Goal: Task Accomplishment & Management: Manage account settings

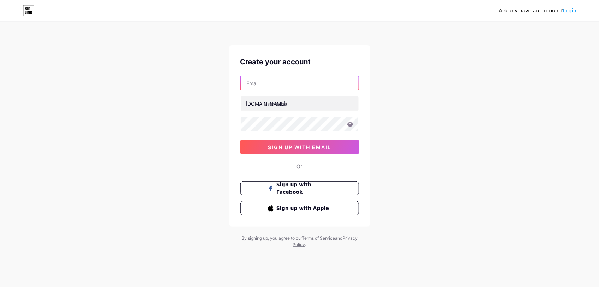
click at [297, 86] on input "text" at bounding box center [300, 83] width 118 height 14
paste input "[EMAIL_ADDRESS][DOMAIN_NAME]"
type input "[EMAIL_ADDRESS][DOMAIN_NAME]"
click at [265, 109] on input "text" at bounding box center [300, 103] width 118 height 14
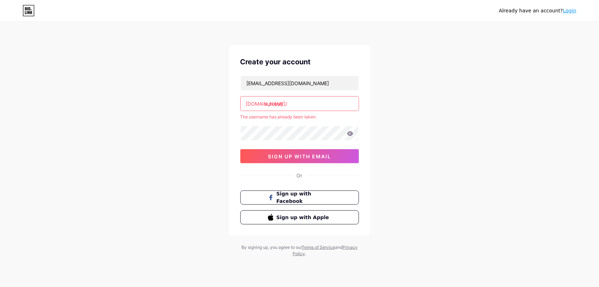
click at [275, 108] on input "autopay" at bounding box center [300, 103] width 118 height 14
click at [277, 105] on input "[DOMAIN_NAME]" at bounding box center [300, 103] width 118 height 14
click at [285, 106] on input "autopay" at bounding box center [300, 103] width 118 height 14
click at [267, 105] on input "autopay" at bounding box center [300, 103] width 118 height 14
click at [266, 106] on input "autopay" at bounding box center [300, 103] width 118 height 14
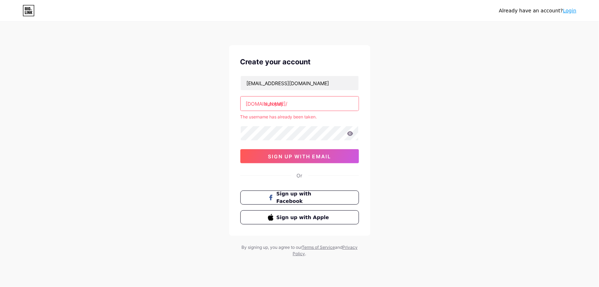
click at [287, 101] on input "autopay" at bounding box center [300, 103] width 118 height 14
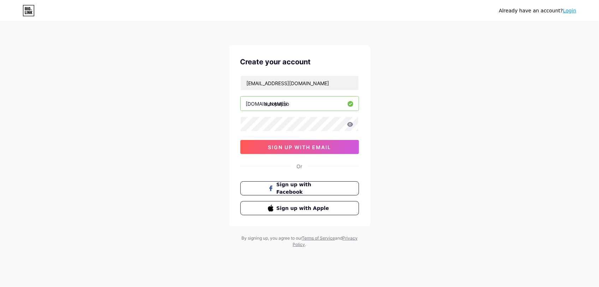
type input "autopayno"
click at [278, 145] on span "sign up with email" at bounding box center [299, 147] width 63 height 6
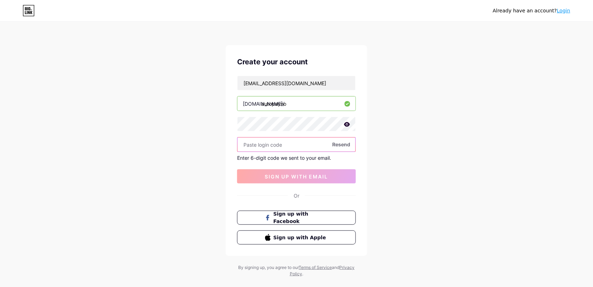
paste input "540410"
type input "540410"
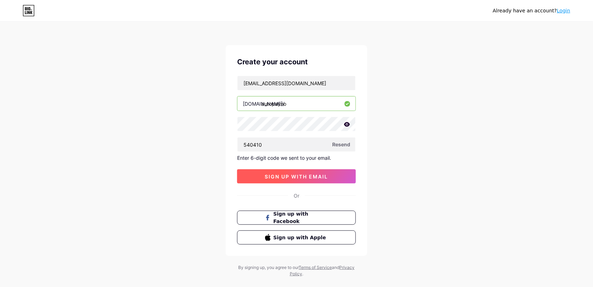
click at [276, 172] on button "sign up with email" at bounding box center [296, 176] width 119 height 14
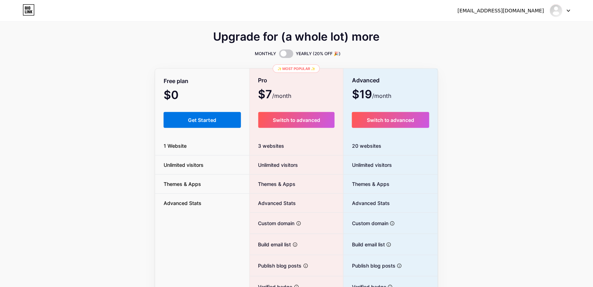
click at [220, 122] on button "Get Started" at bounding box center [201, 120] width 77 height 16
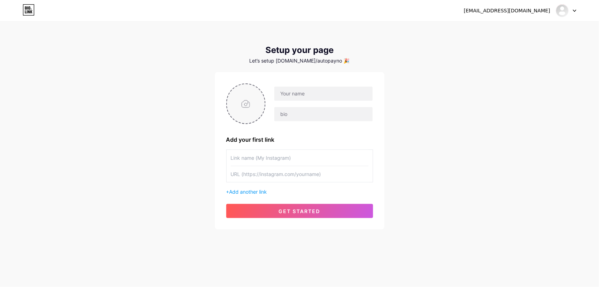
click at [255, 106] on input "file" at bounding box center [246, 103] width 38 height 39
type input "C:\fakepath\autopayy.jpg"
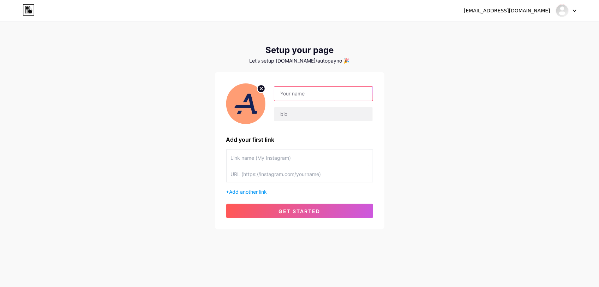
click at [313, 94] on input "text" at bounding box center [323, 94] width 98 height 14
type input "Autopay"
click at [301, 120] on input "text" at bounding box center [323, 114] width 98 height 14
click at [313, 96] on input "Autopay" at bounding box center [323, 94] width 98 height 14
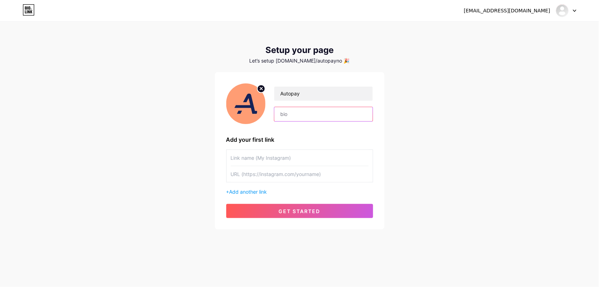
click at [309, 115] on input "text" at bounding box center [323, 114] width 98 height 14
paste input "For å oppdatere, klikk for å logge inn."
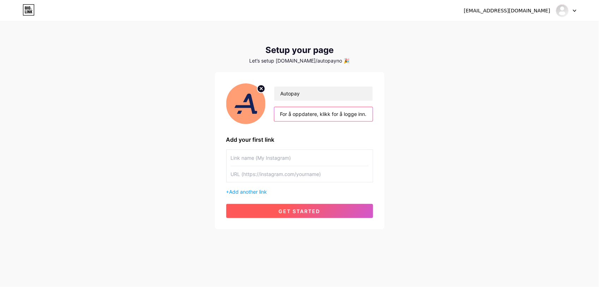
type input "For å oppdatere, klikk for å logge inn."
click at [293, 208] on span "get started" at bounding box center [300, 211] width 42 height 6
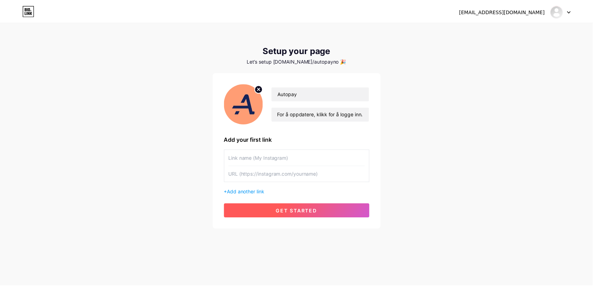
scroll to position [0, 0]
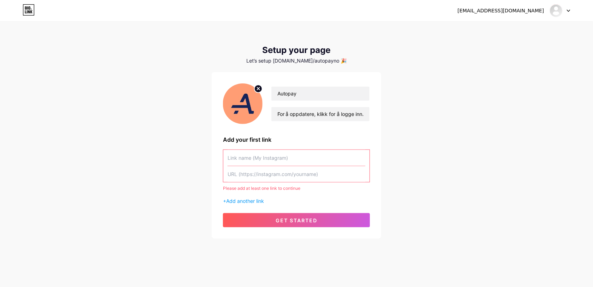
click at [314, 157] on input "text" at bounding box center [296, 158] width 138 height 16
paste input "[URL][DOMAIN_NAME]"
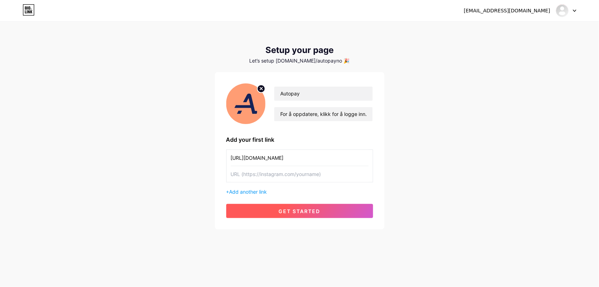
type input "[URL][DOMAIN_NAME]"
click at [273, 205] on button "get started" at bounding box center [299, 211] width 147 height 14
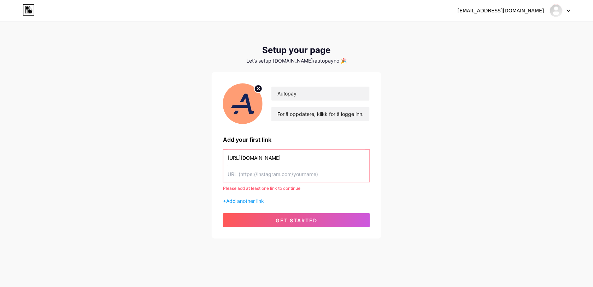
click at [297, 177] on input "text" at bounding box center [296, 174] width 138 height 16
paste input "[URL][DOMAIN_NAME]"
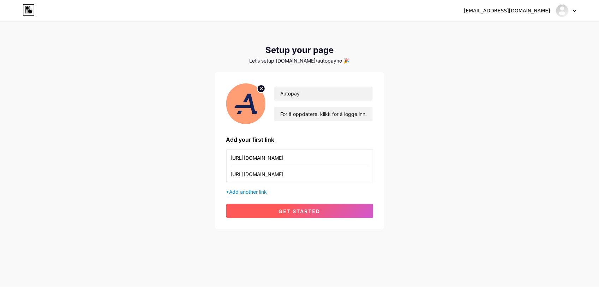
type input "[URL][DOMAIN_NAME]"
click at [297, 212] on span "get started" at bounding box center [300, 211] width 42 height 6
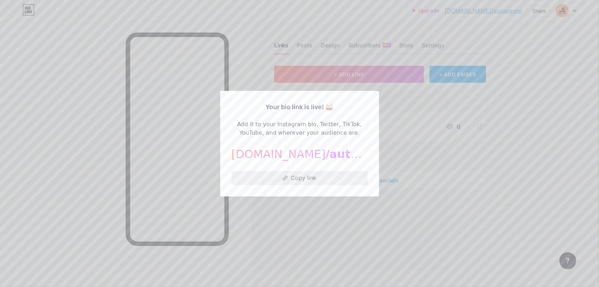
click at [306, 181] on button "Copy link" at bounding box center [300, 178] width 136 height 14
click at [502, 160] on div at bounding box center [299, 143] width 599 height 287
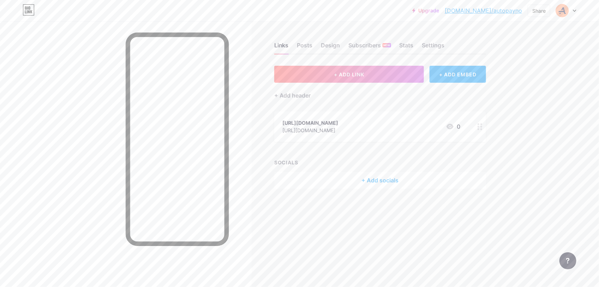
click at [425, 124] on div "[URL][DOMAIN_NAME] [URL][DOMAIN_NAME] 0" at bounding box center [372, 126] width 178 height 16
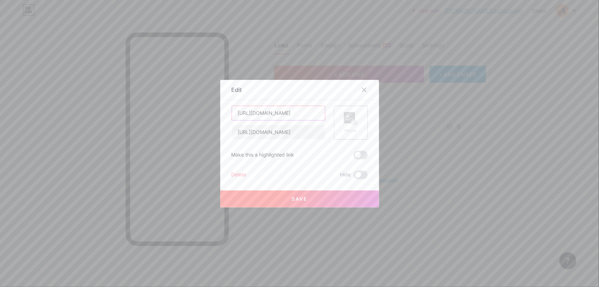
click at [302, 111] on input "[URL][DOMAIN_NAME]" at bounding box center [278, 113] width 93 height 14
type input "logge inn"
click at [286, 191] on button "Save" at bounding box center [299, 198] width 159 height 17
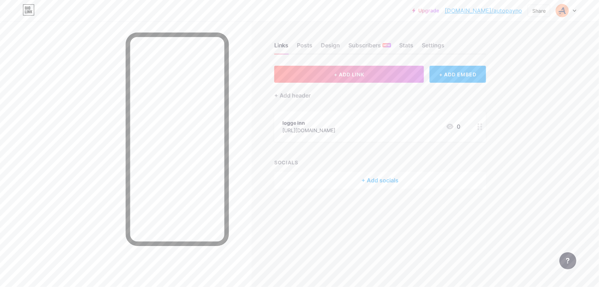
click at [433, 124] on div "logge inn [URL][DOMAIN_NAME] 0" at bounding box center [372, 126] width 178 height 16
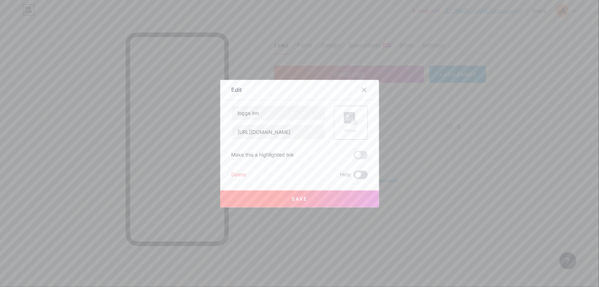
click at [354, 175] on span at bounding box center [361, 175] width 14 height 8
click at [354, 177] on input "checkbox" at bounding box center [354, 177] width 0 height 0
click at [342, 194] on button "Save" at bounding box center [299, 198] width 159 height 17
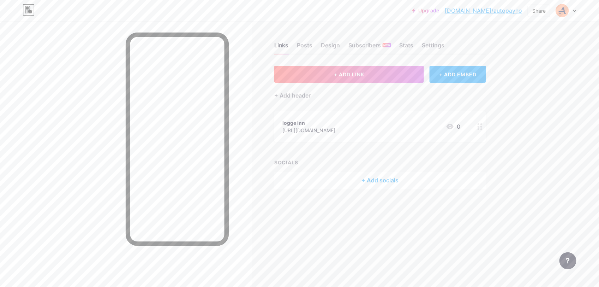
click at [430, 127] on div "logge inn [URL][DOMAIN_NAME] 0" at bounding box center [372, 126] width 178 height 16
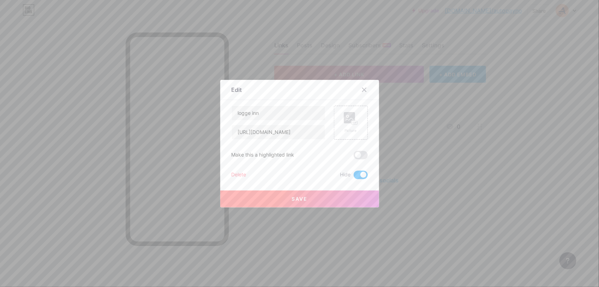
click at [357, 176] on span at bounding box center [361, 175] width 14 height 8
click at [354, 177] on input "checkbox" at bounding box center [354, 177] width 0 height 0
click at [322, 195] on button "Save" at bounding box center [299, 198] width 159 height 17
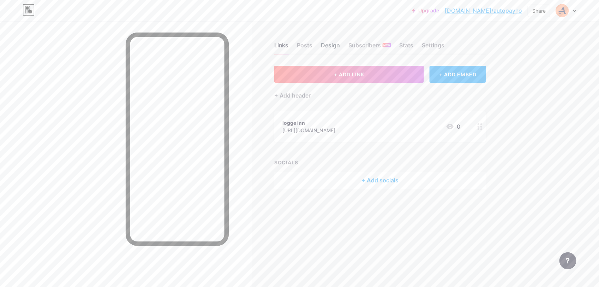
click at [326, 44] on div "Design" at bounding box center [330, 47] width 19 height 13
click at [305, 42] on div "Posts" at bounding box center [305, 47] width 16 height 13
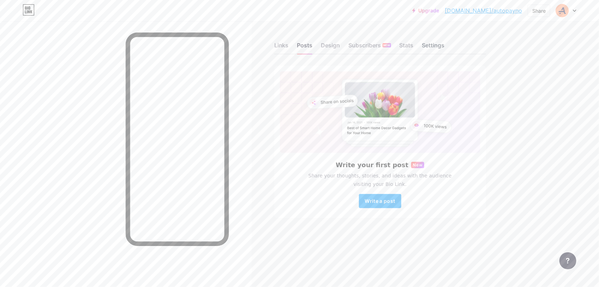
click at [441, 49] on div "Settings" at bounding box center [433, 47] width 23 height 13
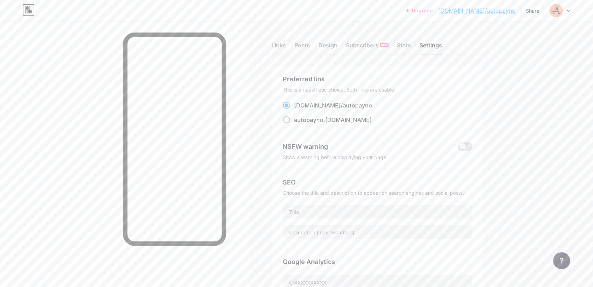
click at [323, 121] on span "autopayno" at bounding box center [308, 119] width 29 height 7
click at [299, 124] on input "autopayno .[DOMAIN_NAME]" at bounding box center [296, 126] width 5 height 5
radio input "true"
click at [530, 116] on div "Upgrade [DOMAIN_NAME]/autopa... [DOMAIN_NAME]/autopayno Share Switch accounts A…" at bounding box center [296, 289] width 593 height 578
click at [410, 46] on div "Stats" at bounding box center [404, 47] width 14 height 13
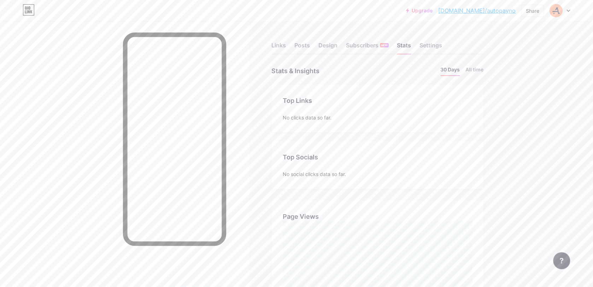
click at [320, 42] on div "Links Posts Design Subscribers NEW Stats Settings" at bounding box center [378, 42] width 212 height 25
click at [326, 45] on div "Design" at bounding box center [328, 47] width 19 height 13
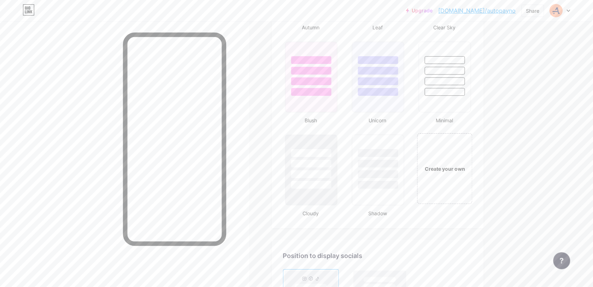
scroll to position [908, 0]
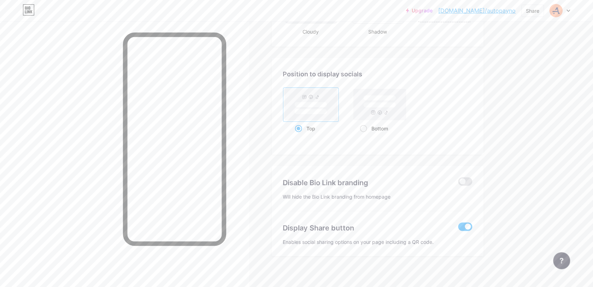
click at [468, 222] on span at bounding box center [465, 226] width 14 height 8
click at [458, 228] on input "checkbox" at bounding box center [458, 228] width 0 height 0
click at [466, 177] on span at bounding box center [465, 181] width 14 height 8
click at [458, 183] on input "checkbox" at bounding box center [458, 183] width 0 height 0
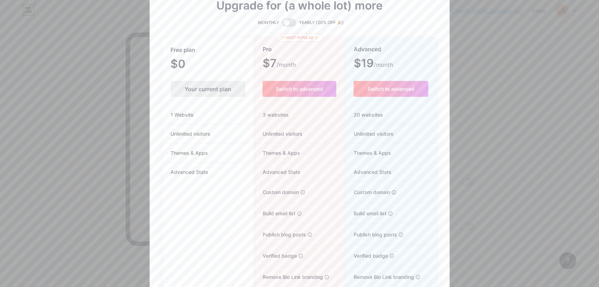
click at [495, 124] on div at bounding box center [299, 143] width 599 height 287
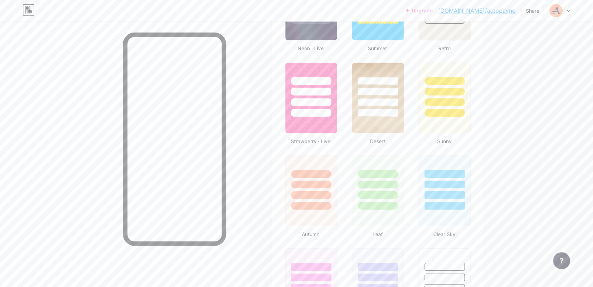
scroll to position [524, 0]
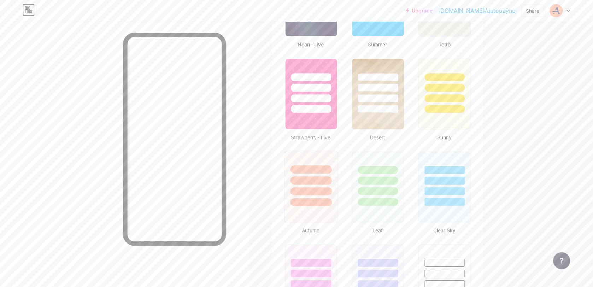
click at [313, 160] on div at bounding box center [311, 178] width 53 height 55
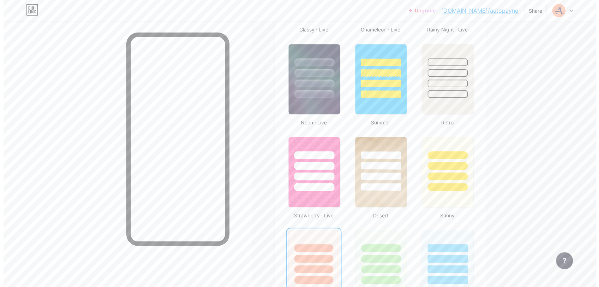
scroll to position [0, 0]
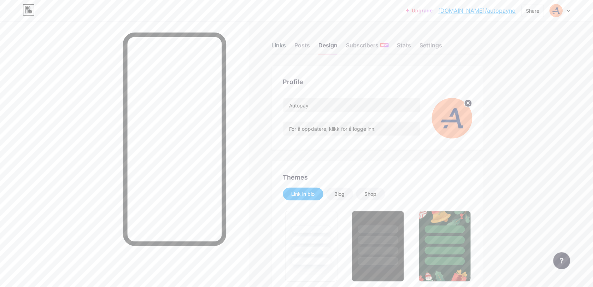
click at [279, 41] on div "Links" at bounding box center [279, 47] width 14 height 13
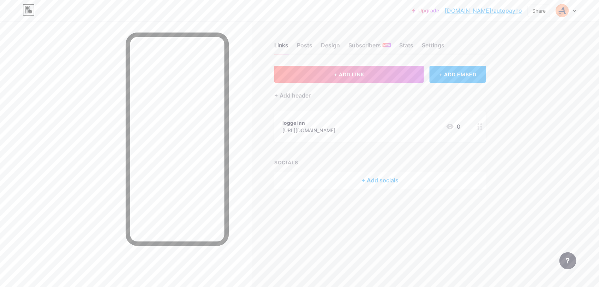
click at [394, 116] on div "logge inn [URL][DOMAIN_NAME] 0" at bounding box center [380, 126] width 212 height 30
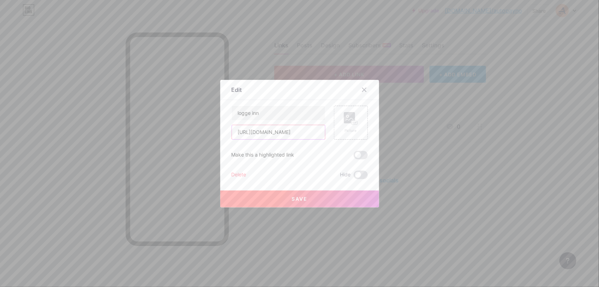
click at [290, 135] on input "[URL][DOMAIN_NAME]" at bounding box center [278, 132] width 93 height 14
paste input "[URL][DOMAIN_NAME]"
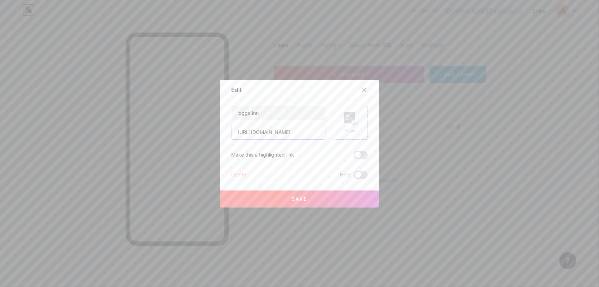
type input "[URL][DOMAIN_NAME]"
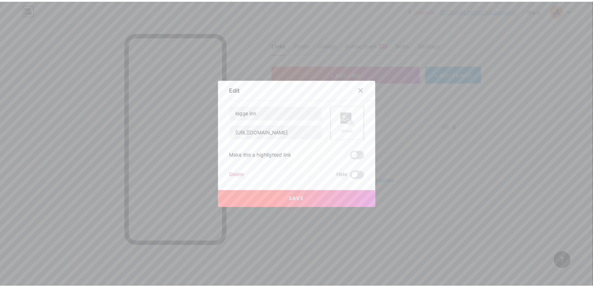
scroll to position [0, 0]
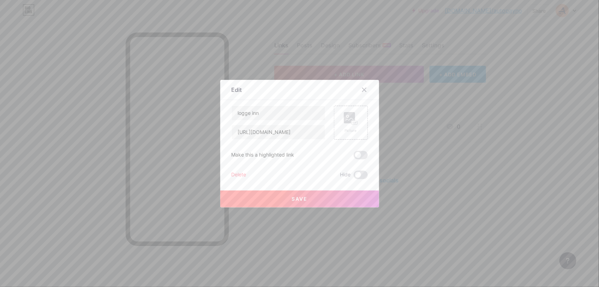
click at [298, 198] on span "Save" at bounding box center [300, 199] width 16 height 6
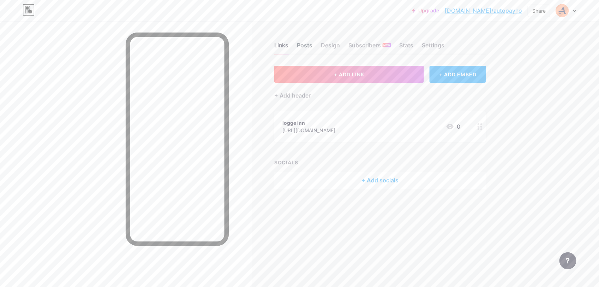
click at [306, 45] on div "Posts" at bounding box center [305, 47] width 16 height 13
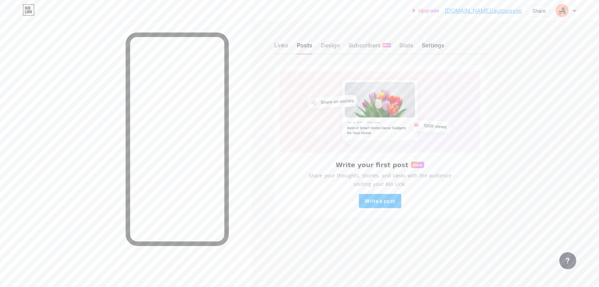
click at [436, 47] on div "Settings" at bounding box center [433, 47] width 23 height 13
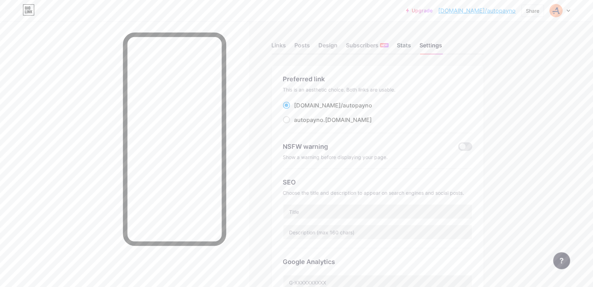
click at [407, 45] on div "Stats" at bounding box center [404, 47] width 14 height 13
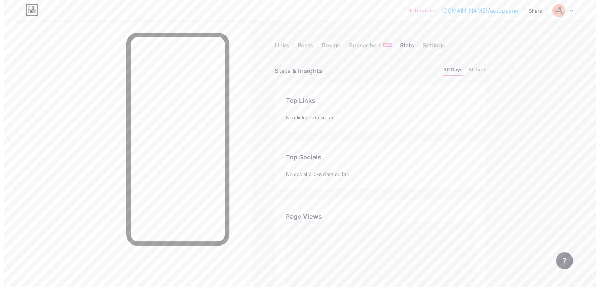
scroll to position [287, 593]
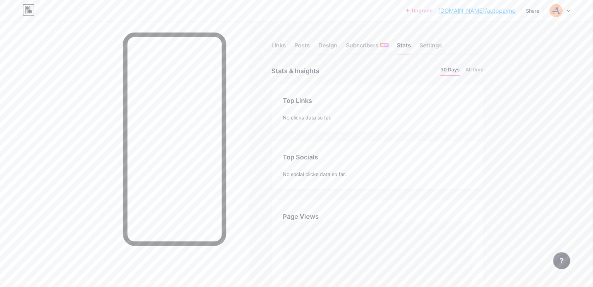
click at [565, 13] on div at bounding box center [559, 10] width 20 height 13
click at [327, 49] on div "Design" at bounding box center [328, 47] width 19 height 13
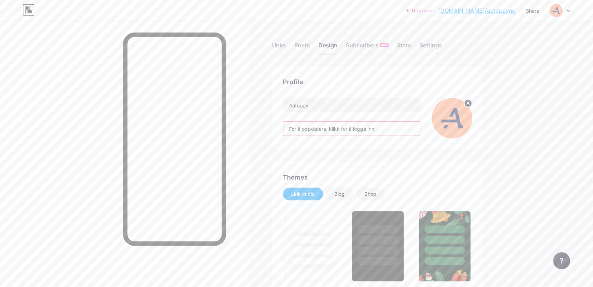
drag, startPoint x: 343, startPoint y: 132, endPoint x: 400, endPoint y: 131, distance: 56.9
click at [400, 131] on input "For å oppdatere, klikk for å logge inn." at bounding box center [351, 128] width 137 height 14
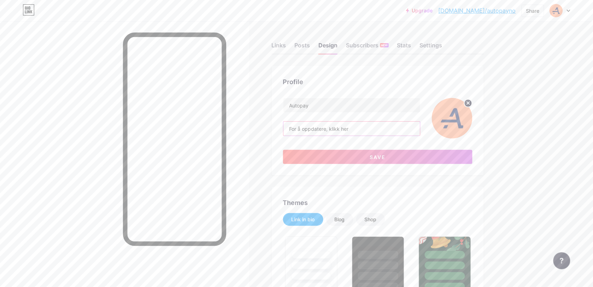
click at [316, 129] on input "For å oppdatere, klikk her" at bounding box center [351, 128] width 137 height 14
click at [323, 126] on input "For å oppdatere, klikk her" at bounding box center [351, 128] width 137 height 14
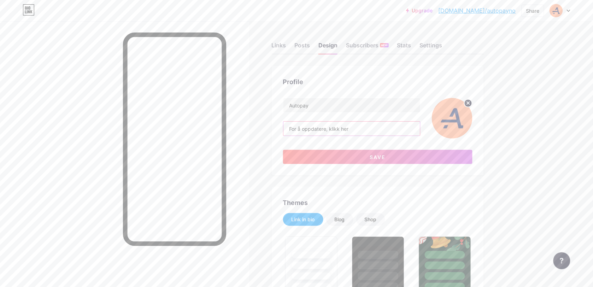
paste input "for oppdatering klikk på [PERSON_NAME]"
type input "for oppdatering klikk på [PERSON_NAME]"
click at [385, 158] on span "Save" at bounding box center [377, 157] width 16 height 6
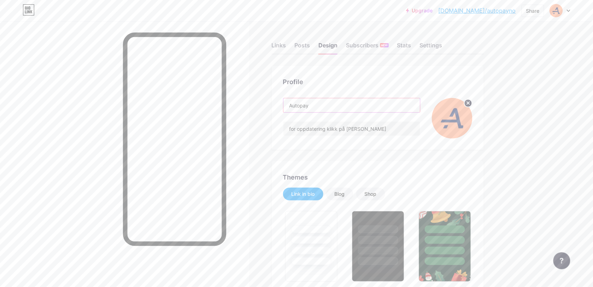
click at [344, 109] on input "Autopay" at bounding box center [351, 105] width 137 height 14
paste input "©Autopay 2025"
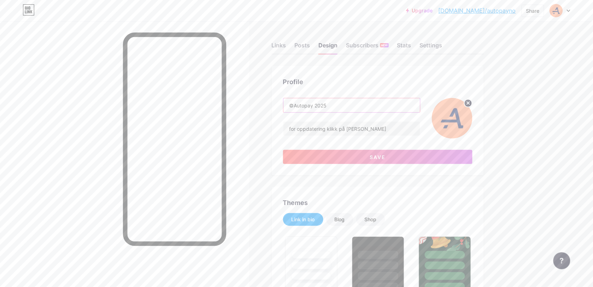
drag, startPoint x: 297, startPoint y: 105, endPoint x: 292, endPoint y: 105, distance: 4.2
click at [292, 105] on input "©Autopay 2025" at bounding box center [351, 105] width 137 height 14
drag, startPoint x: 322, startPoint y: 103, endPoint x: 350, endPoint y: 103, distance: 28.3
click at [350, 103] on input "Autopay 2025" at bounding box center [351, 105] width 137 height 14
type input "Autopay"
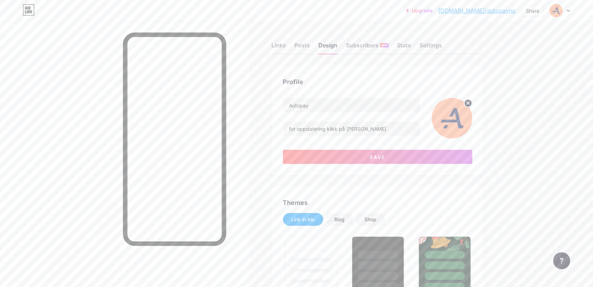
click at [421, 77] on div "Profile" at bounding box center [377, 82] width 189 height 10
click at [406, 157] on button "Save" at bounding box center [377, 157] width 189 height 14
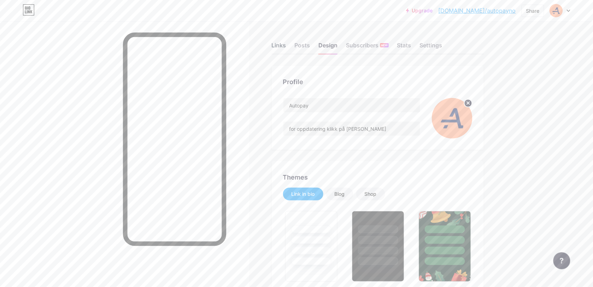
click at [279, 42] on div "Links Posts Design Subscribers NEW Stats Settings" at bounding box center [378, 42] width 212 height 25
click at [279, 42] on div "Links" at bounding box center [279, 47] width 14 height 13
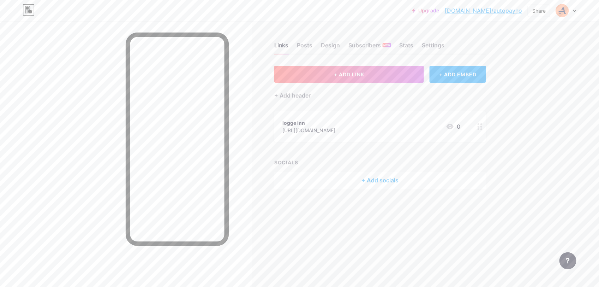
click at [336, 127] on div "[URL][DOMAIN_NAME]" at bounding box center [309, 129] width 53 height 7
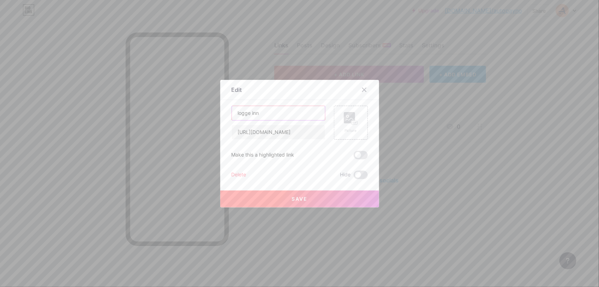
click at [295, 115] on input "logge inn" at bounding box center [278, 113] width 93 height 14
type input "Klikk her"
click at [297, 200] on span "Save" at bounding box center [300, 199] width 16 height 6
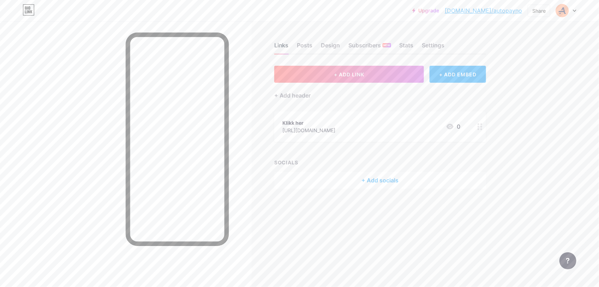
click at [285, 46] on div "Links" at bounding box center [281, 47] width 14 height 13
click at [504, 13] on link "[DOMAIN_NAME]/autopayno" at bounding box center [483, 10] width 77 height 8
